Goal: Navigation & Orientation: Find specific page/section

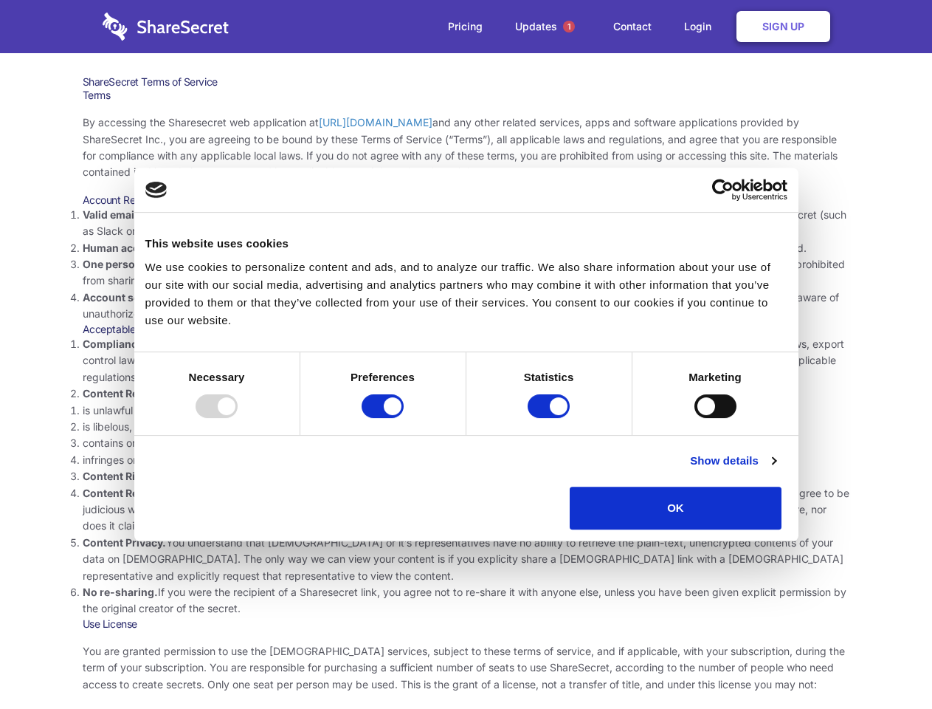
click at [466, 354] on li "Compliance with local laws and regulations. Your use of the Sharesecret must no…" at bounding box center [467, 360] width 768 height 49
click at [238, 418] on div at bounding box center [217, 406] width 42 height 24
click at [404, 418] on input "Preferences" at bounding box center [383, 406] width 42 height 24
checkbox input "false"
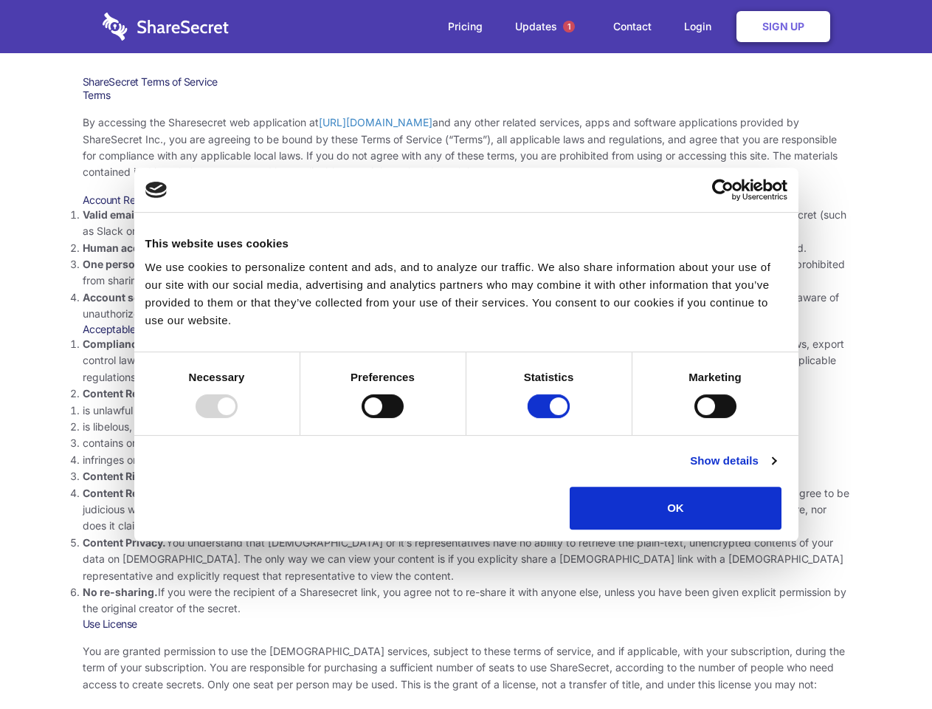
click at [551, 418] on input "Statistics" at bounding box center [549, 406] width 42 height 24
checkbox input "false"
click at [695, 418] on input "Marketing" at bounding box center [716, 406] width 42 height 24
checkbox input "true"
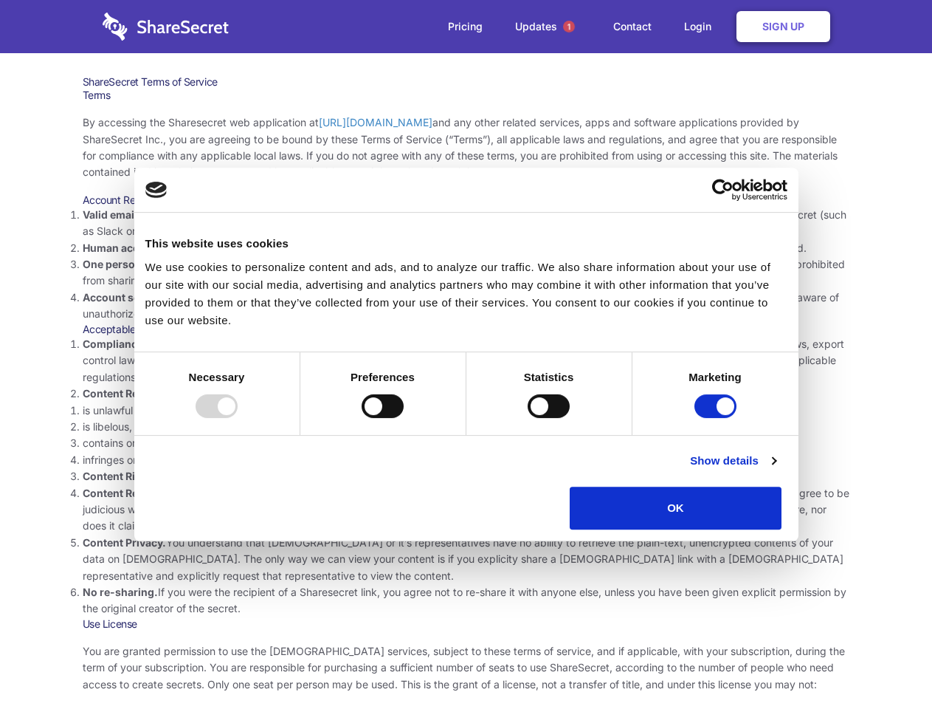
click at [776, 469] on link "Show details" at bounding box center [733, 461] width 86 height 18
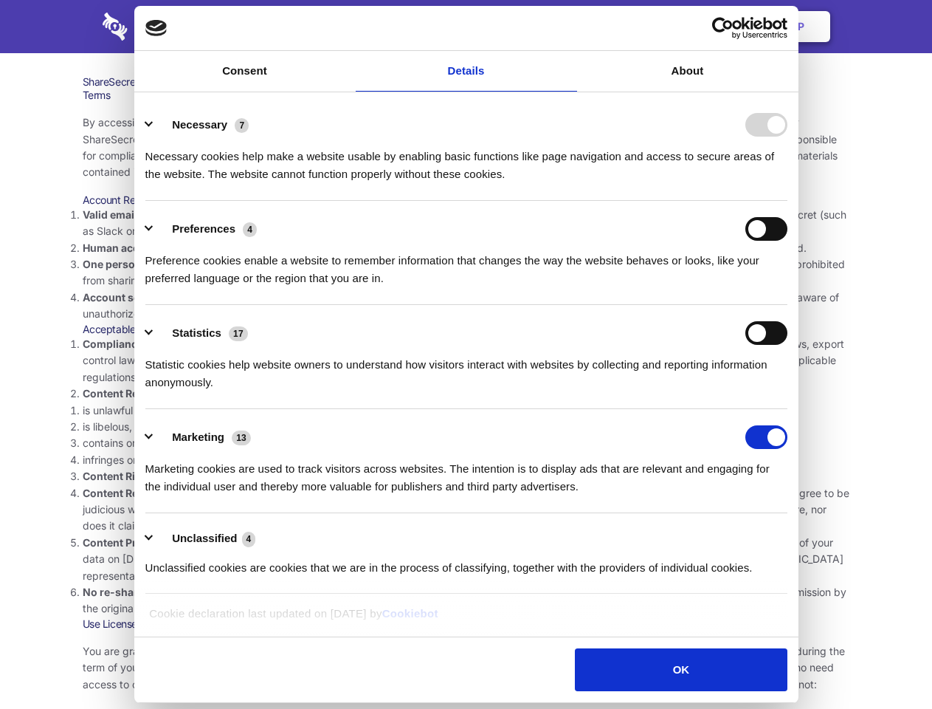
click at [788, 287] on div "Preference cookies enable a website to remember information that changes the wa…" at bounding box center [466, 264] width 642 height 46
click at [568, 27] on span "1" at bounding box center [569, 27] width 12 height 12
